Goal: Task Accomplishment & Management: Manage account settings

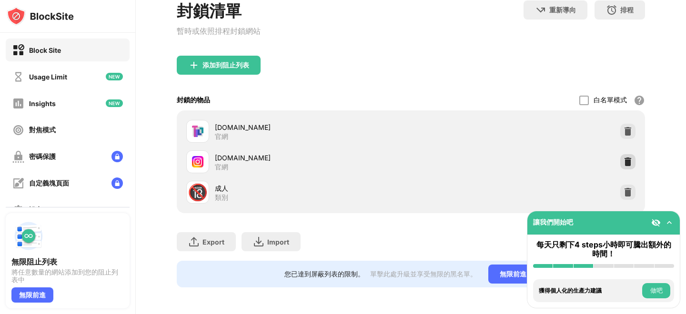
click at [624, 164] on img at bounding box center [628, 162] width 10 height 10
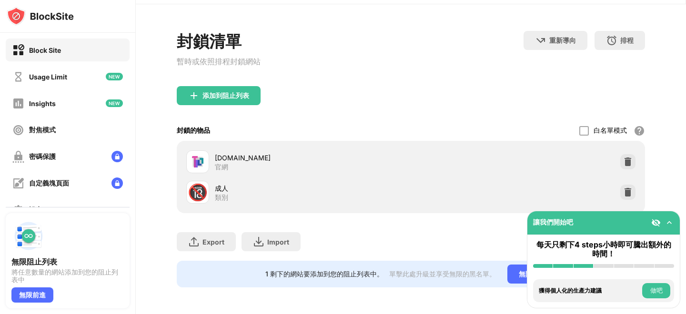
scroll to position [30, 0]
click at [225, 106] on div "添加到阻止列表" at bounding box center [411, 103] width 468 height 34
click at [220, 97] on div "添加到阻止列表" at bounding box center [225, 96] width 47 height 8
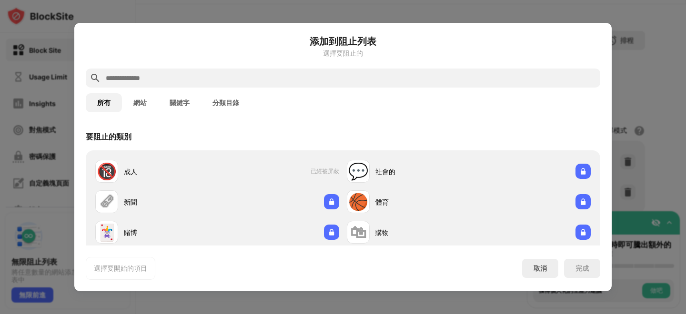
click at [239, 79] on input "text" at bounding box center [351, 77] width 492 height 11
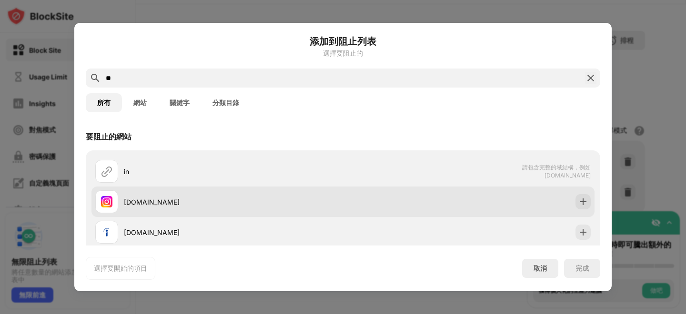
type input "**"
click at [222, 193] on div "instagram.com" at bounding box center [219, 202] width 248 height 23
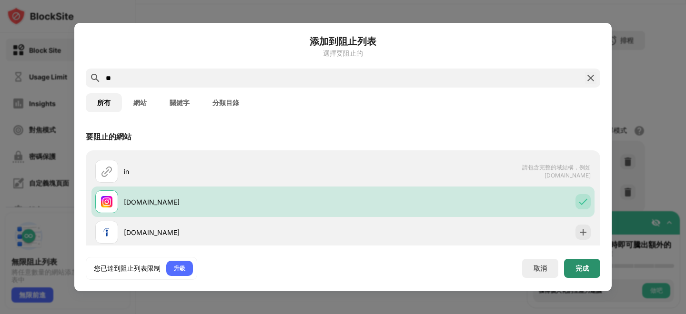
click at [577, 262] on div "完成" at bounding box center [582, 268] width 36 height 19
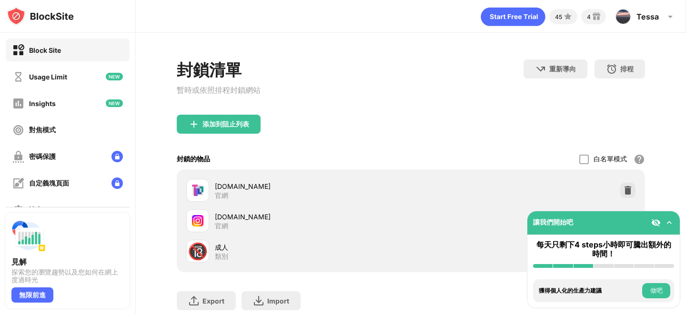
scroll to position [18, 0]
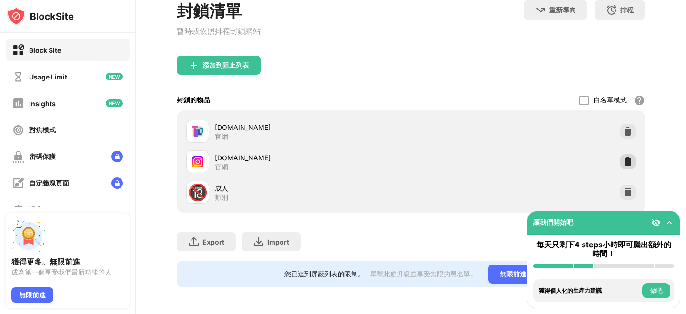
click at [622, 157] on div at bounding box center [627, 161] width 15 height 15
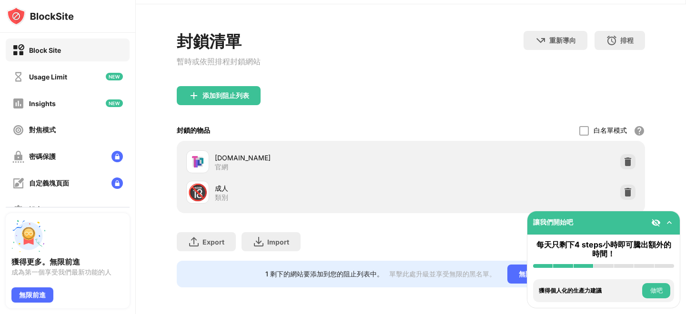
scroll to position [30, 0]
click at [243, 92] on div "添加到阻止列表" at bounding box center [225, 96] width 47 height 8
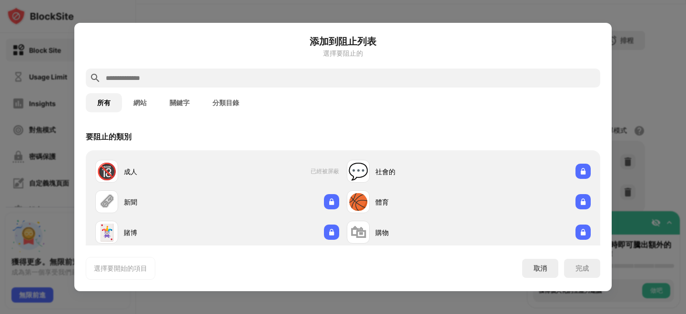
click at [253, 76] on input "text" at bounding box center [351, 77] width 492 height 11
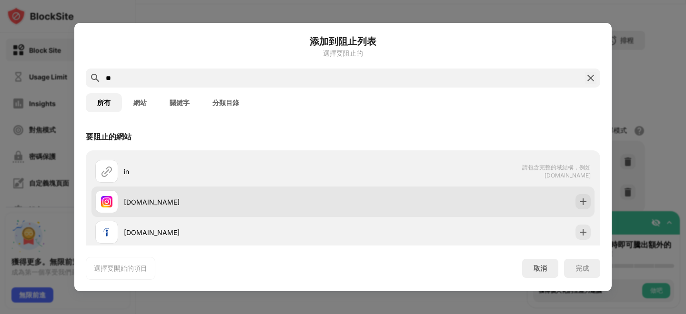
type input "**"
click at [250, 205] on div "instagram.com" at bounding box center [233, 202] width 219 height 10
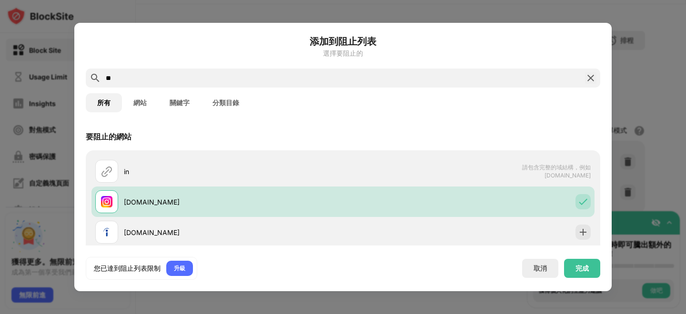
click at [578, 272] on div "完成" at bounding box center [582, 269] width 13 height 8
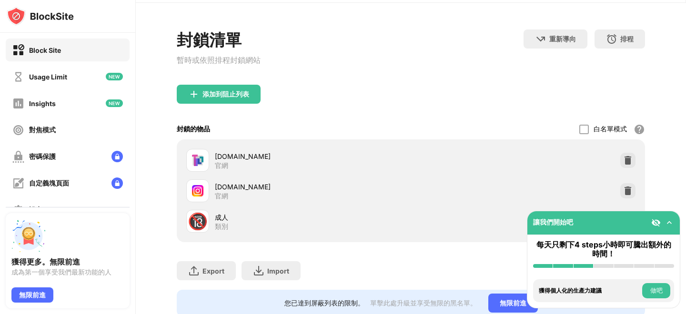
scroll to position [61, 0]
